Goal: Task Accomplishment & Management: Complete application form

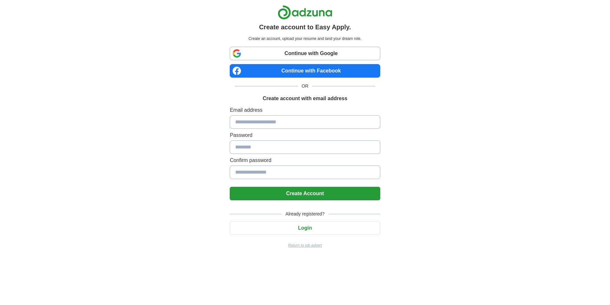
click at [292, 124] on input at bounding box center [305, 122] width 150 height 14
type input "**********"
click at [279, 149] on input at bounding box center [305, 147] width 150 height 14
click at [263, 50] on link "Continue with Google" at bounding box center [305, 54] width 150 height 14
